Goal: Task Accomplishment & Management: Use online tool/utility

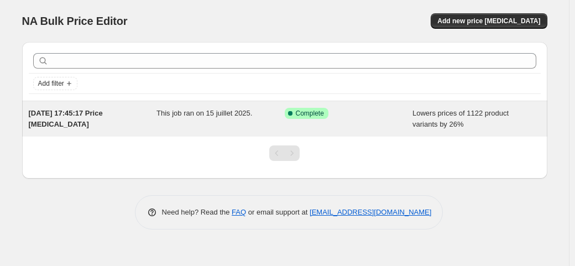
click at [418, 113] on span "Lowers prices of 1122 product variants by 26%" at bounding box center [460, 118] width 96 height 19
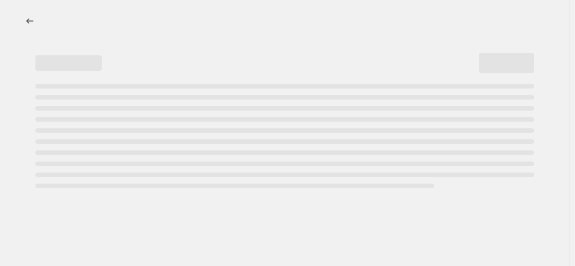
select select "percentage"
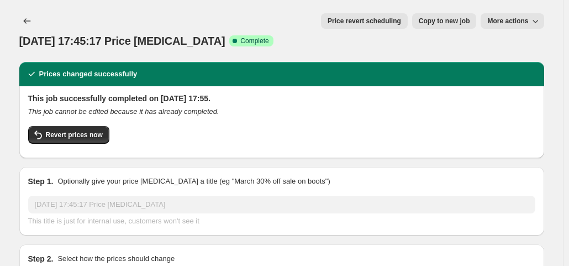
click at [507, 18] on span "More actions" at bounding box center [508, 21] width 41 height 9
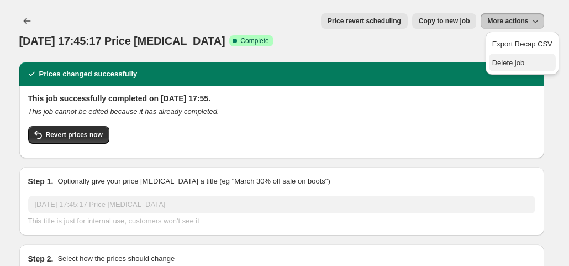
click at [501, 57] on span "Delete job" at bounding box center [523, 62] width 60 height 11
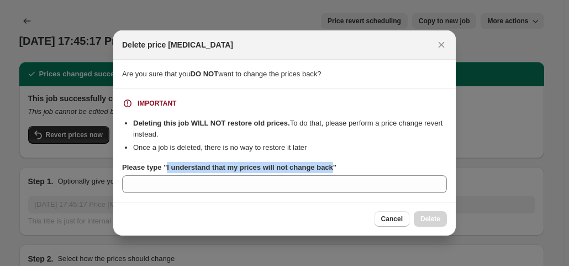
drag, startPoint x: 165, startPoint y: 166, endPoint x: 329, endPoint y: 170, distance: 164.2
click at [329, 170] on b "Please type "I understand that my prices will not change back"" at bounding box center [229, 167] width 214 height 8
copy b "I understand that my prices will not change back"
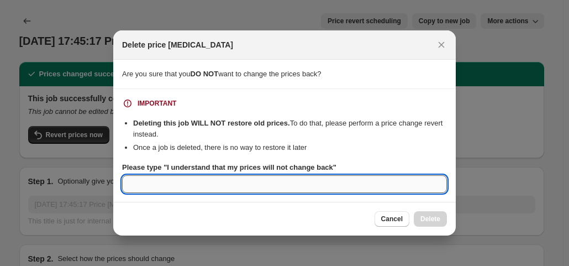
click at [283, 187] on input "Please type "I understand that my prices will not change back"" at bounding box center [284, 184] width 325 height 18
paste input "I understand that my prices will not change back"
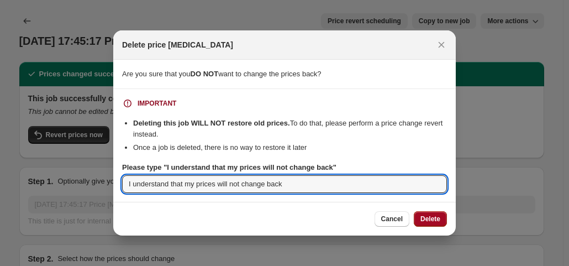
type input "I understand that my prices will not change back"
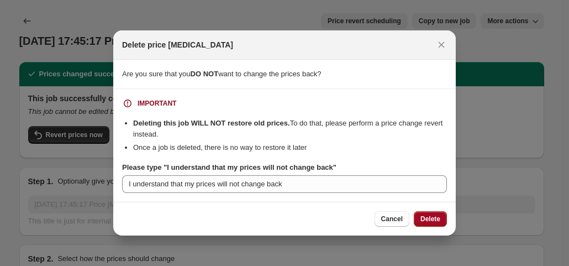
click at [432, 217] on span "Delete" at bounding box center [431, 218] width 20 height 9
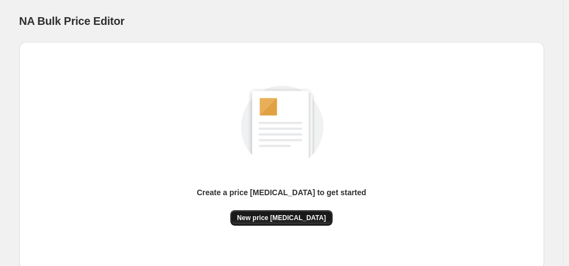
click at [286, 218] on span "New price [MEDICAL_DATA]" at bounding box center [281, 217] width 89 height 9
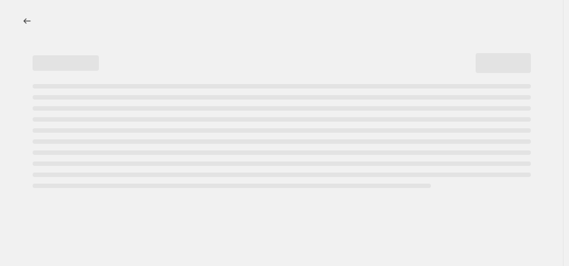
select select "percentage"
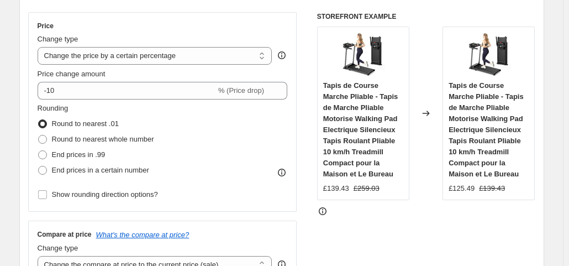
scroll to position [191, 0]
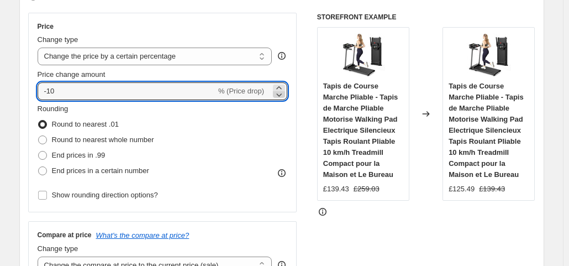
click at [285, 96] on icon at bounding box center [279, 94] width 11 height 11
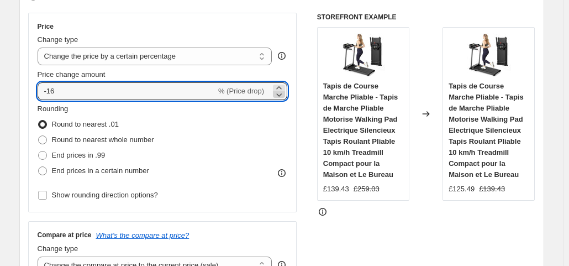
click at [285, 96] on icon at bounding box center [279, 94] width 11 height 11
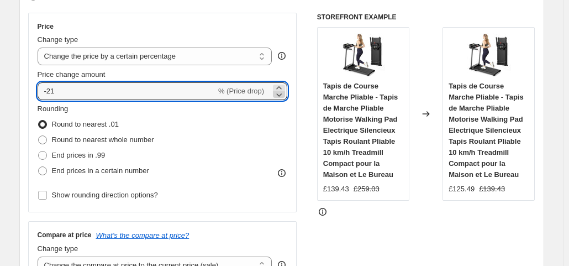
click at [285, 96] on icon at bounding box center [279, 94] width 11 height 11
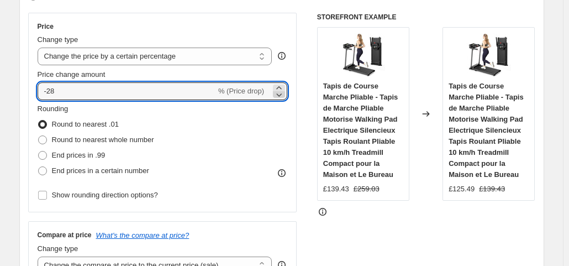
click at [285, 96] on icon at bounding box center [279, 94] width 11 height 11
type input "-28"
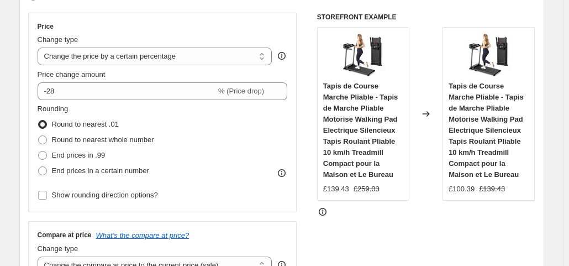
click at [306, 219] on div "Price Change type Change the price to a certain amount Change the price by a ce…" at bounding box center [281, 148] width 507 height 271
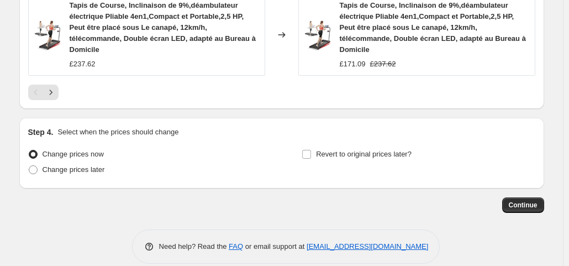
scroll to position [954, 0]
click at [535, 197] on button "Continue" at bounding box center [523, 204] width 42 height 15
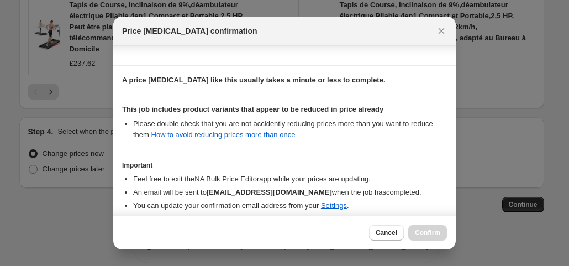
scroll to position [197, 0]
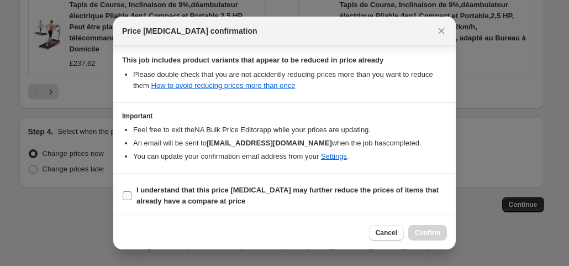
click at [196, 186] on b "I understand that this price [MEDICAL_DATA] may further reduce the prices of it…" at bounding box center [288, 195] width 302 height 19
click at [132, 191] on input "I understand that this price [MEDICAL_DATA] may further reduce the prices of it…" at bounding box center [127, 195] width 9 height 9
checkbox input "true"
click at [423, 233] on span "Confirm" at bounding box center [427, 232] width 25 height 9
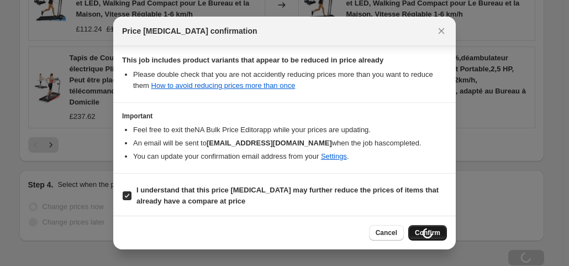
scroll to position [991, 0]
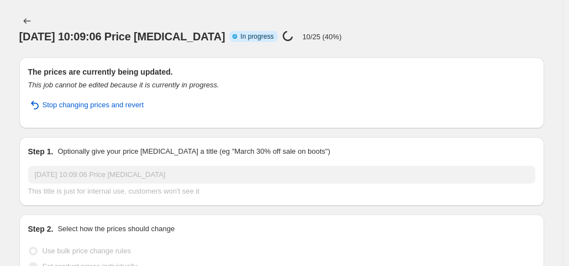
select select "percentage"
